Goal: Transaction & Acquisition: Purchase product/service

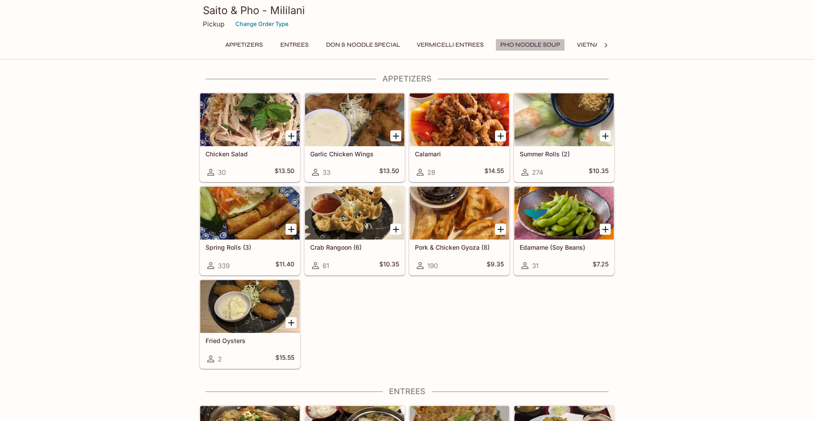
click at [545, 43] on button "Pho Noodle Soup" at bounding box center [531, 45] width 70 height 12
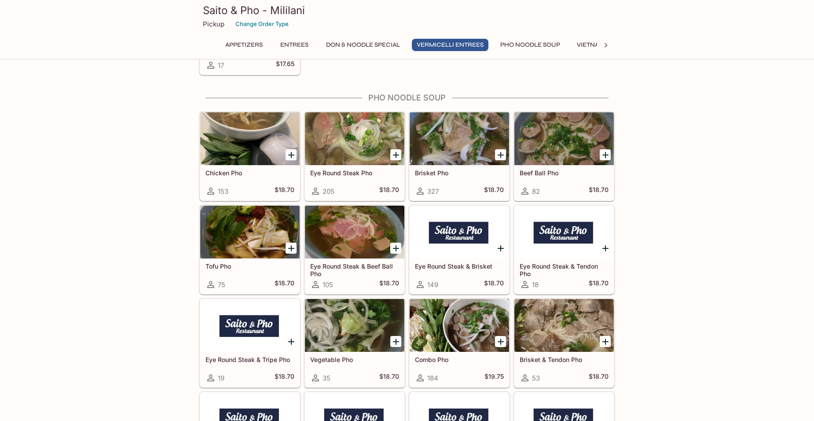
scroll to position [1765, 0]
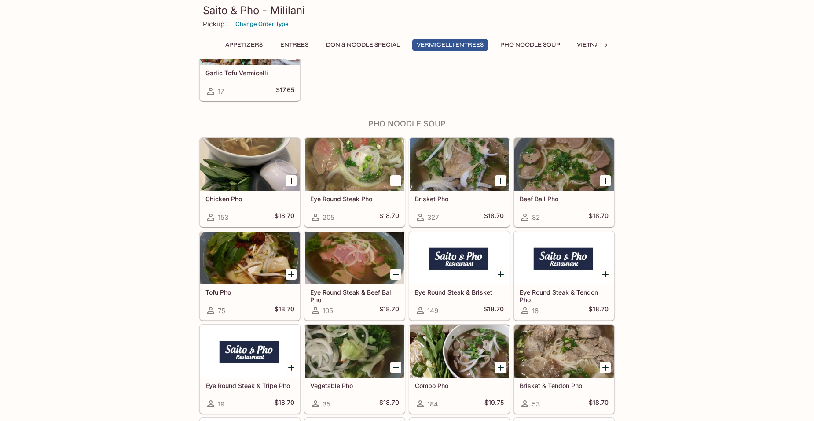
click at [364, 180] on div at bounding box center [354, 164] width 99 height 53
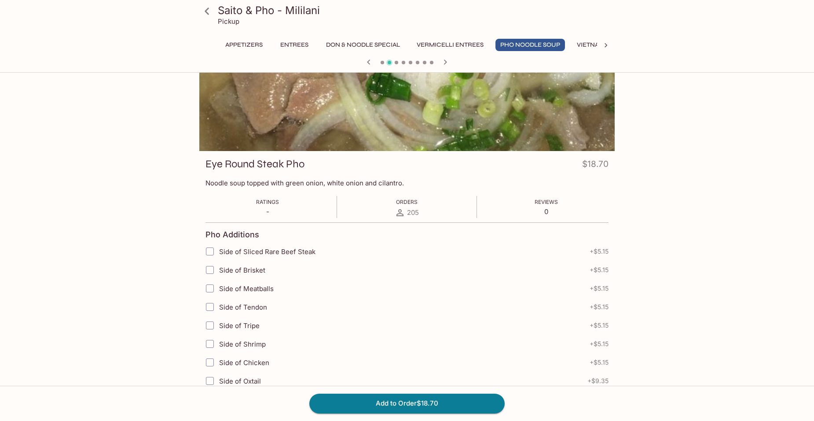
scroll to position [86, 0]
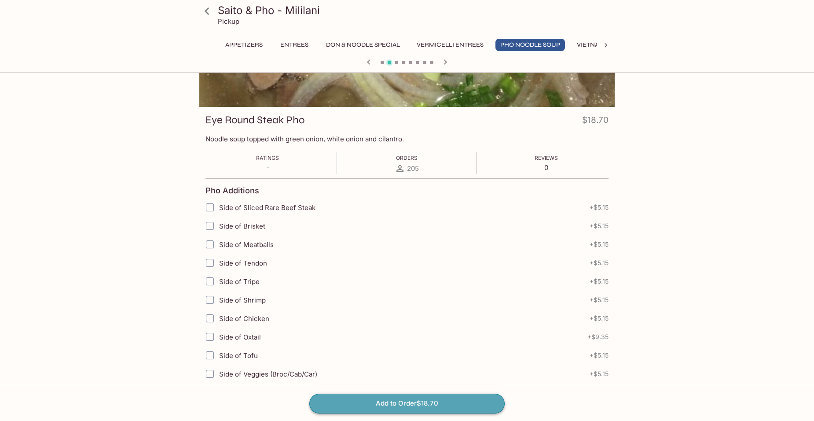
click at [439, 405] on button "Add to Order $18.70" at bounding box center [406, 402] width 195 height 19
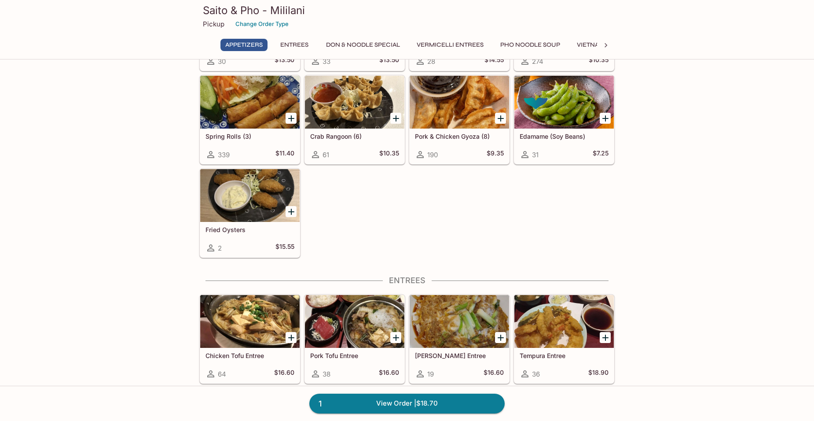
scroll to position [132, 0]
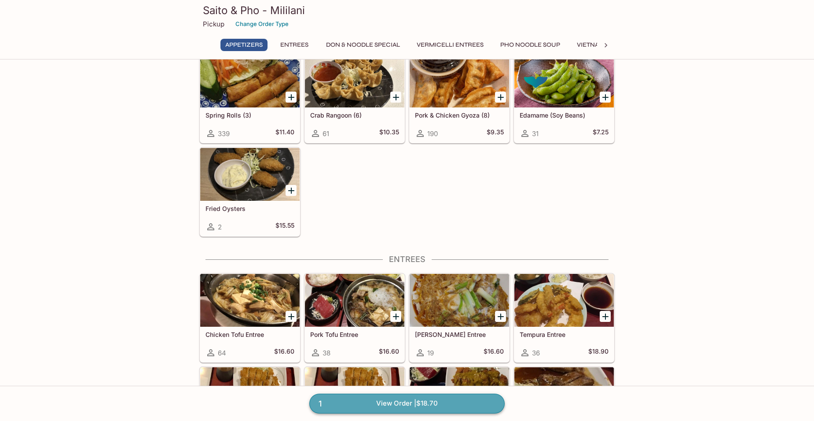
click at [400, 401] on link "1 View Order | $18.70" at bounding box center [406, 402] width 195 height 19
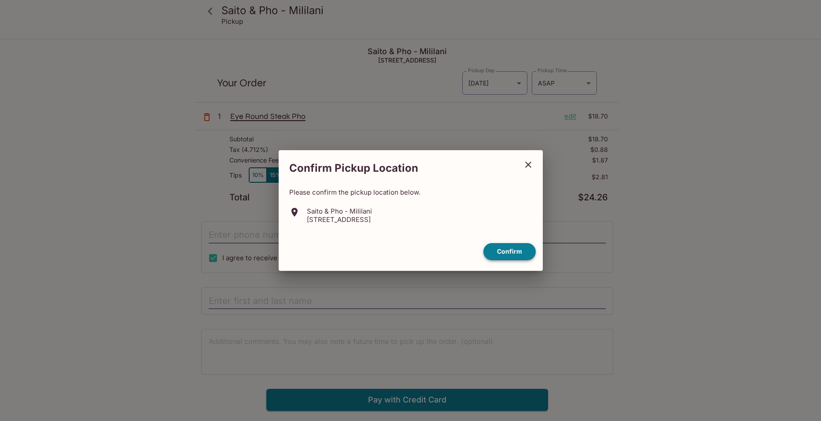
click at [514, 250] on button "Confirm" at bounding box center [509, 251] width 52 height 17
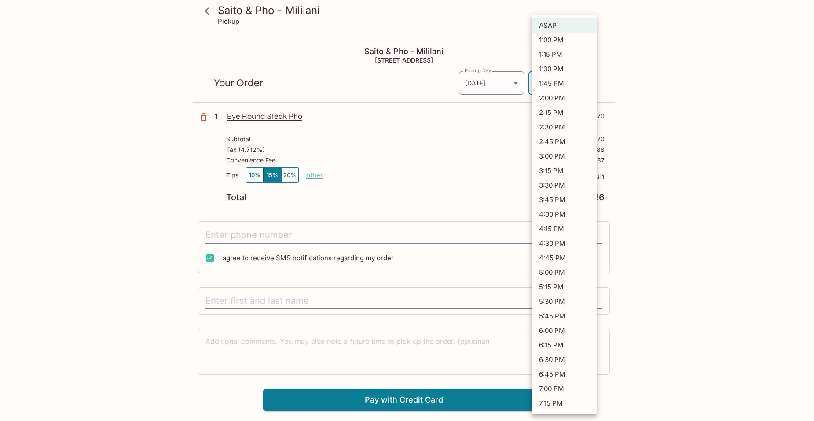
click at [588, 83] on body "Saito & Pho - Mililani Pickup Saito & Pho - [GEOGRAPHIC_DATA] [STREET_ADDRESS] …" at bounding box center [407, 250] width 814 height 421
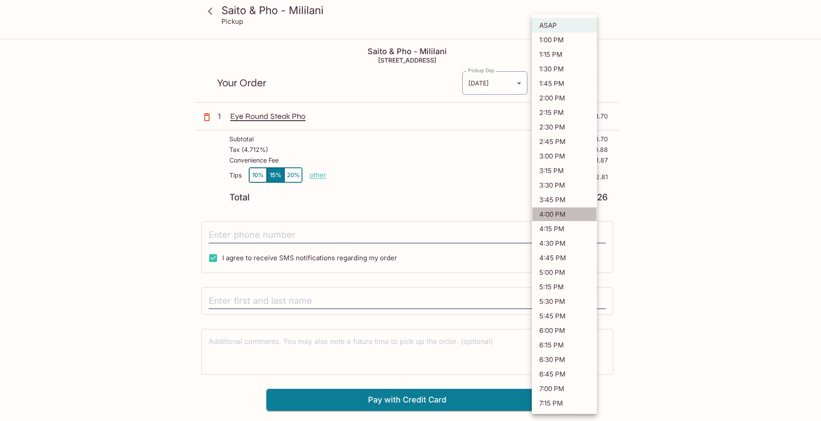
click at [552, 216] on li "4:00 PM" at bounding box center [564, 214] width 65 height 15
type input "[DATE]T02:00:50.000000Z"
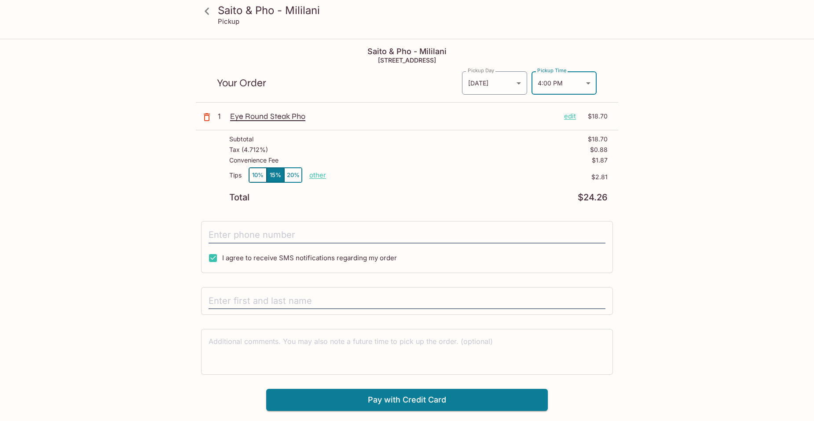
click at [316, 176] on p "other" at bounding box center [317, 175] width 17 height 8
drag, startPoint x: 368, startPoint y: 175, endPoint x: 396, endPoint y: 175, distance: 28.2
click at [396, 175] on div "Tips 10% 15% 20% Done 2.81 $2.81" at bounding box center [418, 180] width 379 height 26
type input "0.00"
click at [426, 178] on p "$0.00" at bounding box center [467, 176] width 282 height 7
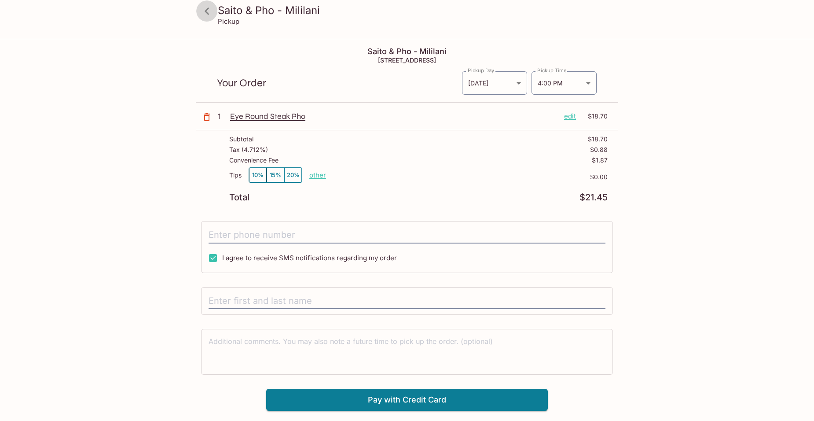
click at [206, 10] on icon at bounding box center [206, 11] width 15 height 15
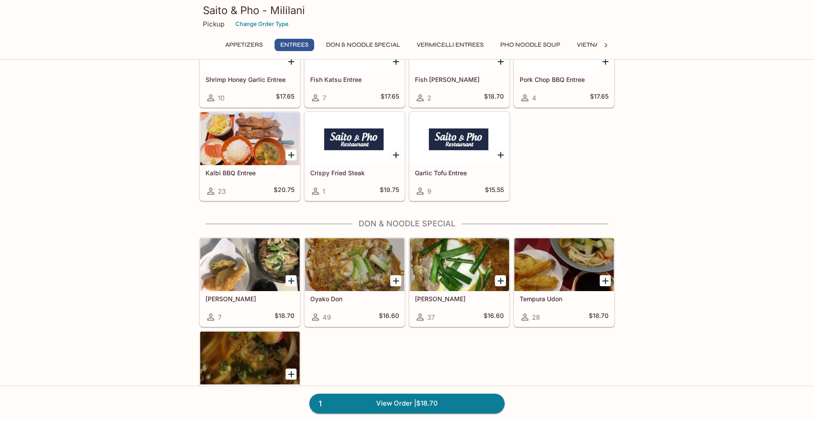
scroll to position [1144, 0]
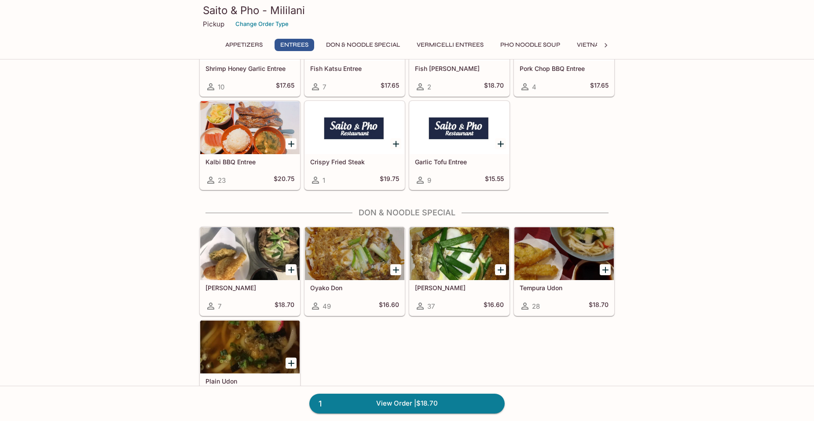
click at [334, 250] on div at bounding box center [354, 253] width 99 height 53
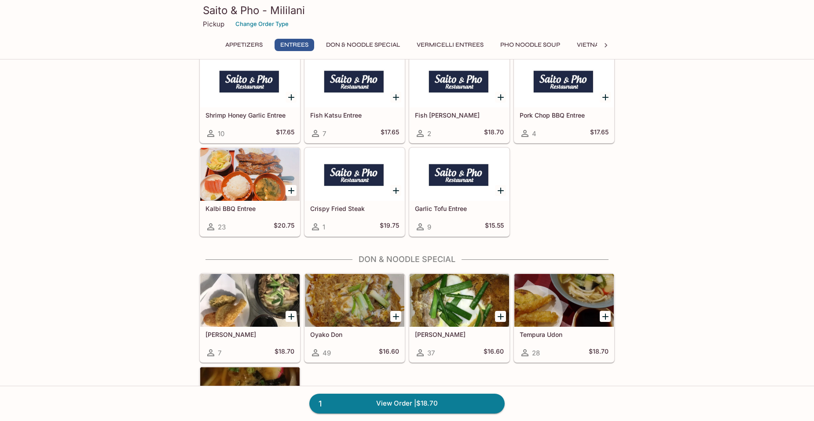
scroll to position [1142, 0]
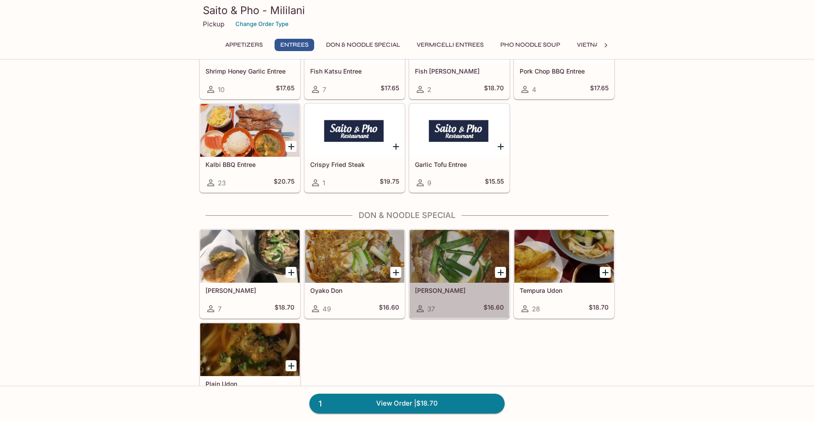
click at [450, 260] on div at bounding box center [459, 256] width 99 height 53
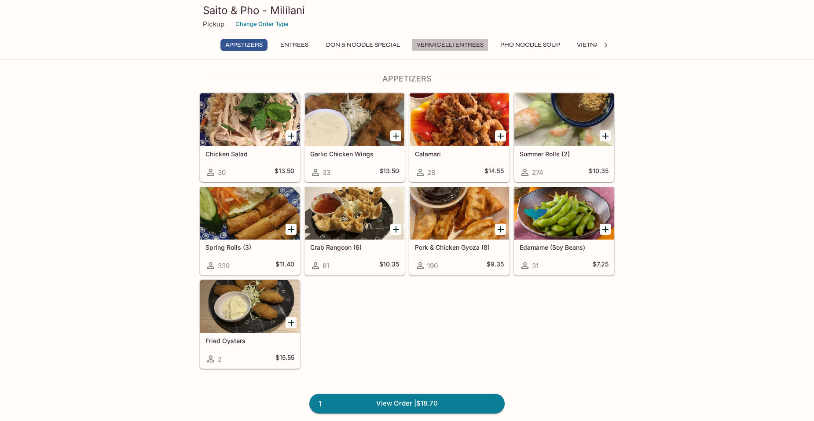
click at [465, 48] on button "Vermicelli Entrees" at bounding box center [450, 45] width 77 height 12
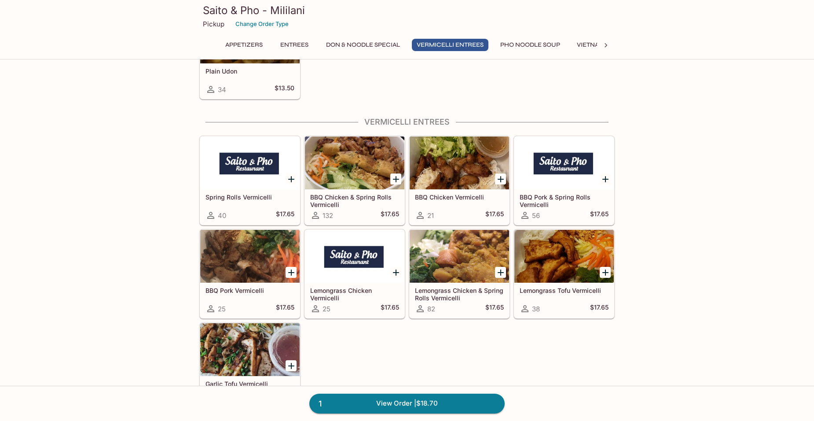
scroll to position [1496, 0]
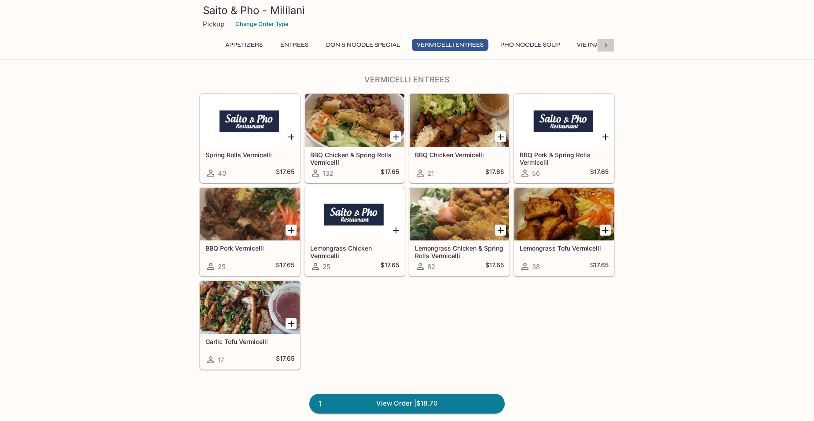
click at [606, 44] on icon at bounding box center [606, 45] width 9 height 9
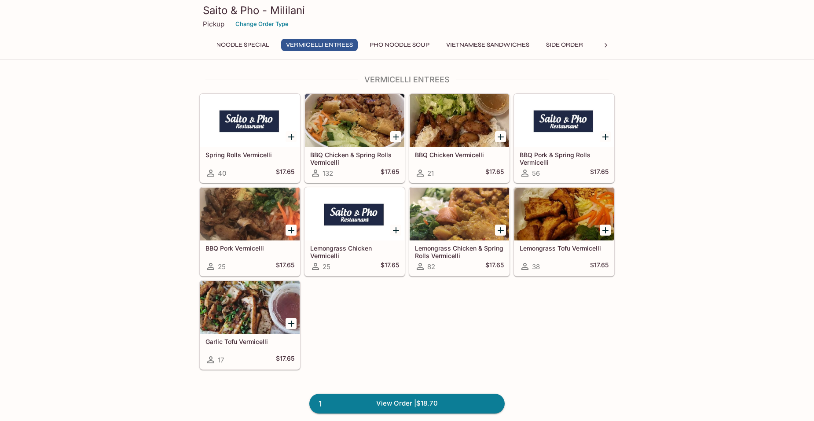
scroll to position [0, 220]
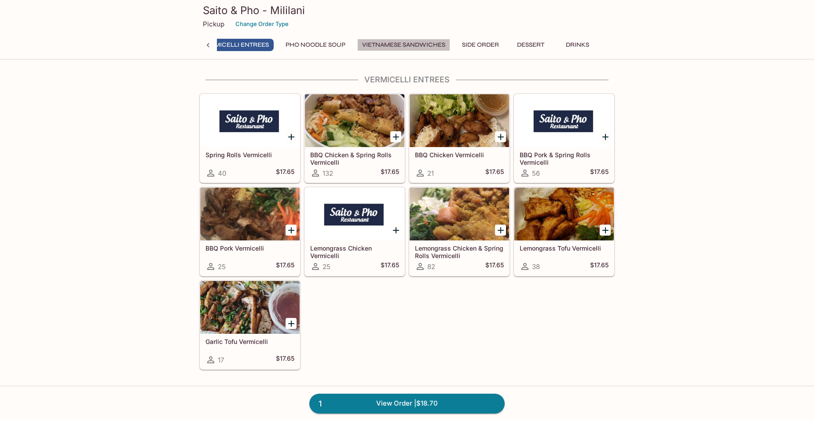
click at [422, 46] on button "Vietnamese Sandwiches" at bounding box center [403, 45] width 93 height 12
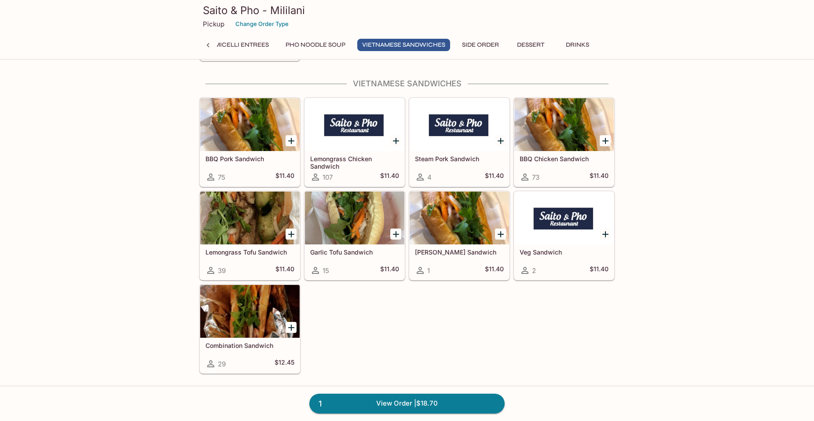
scroll to position [2401, 0]
